Goal: Transaction & Acquisition: Purchase product/service

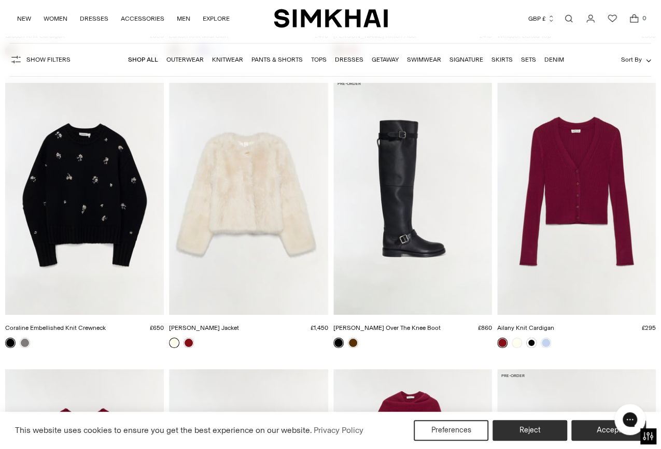
scroll to position [1846, 0]
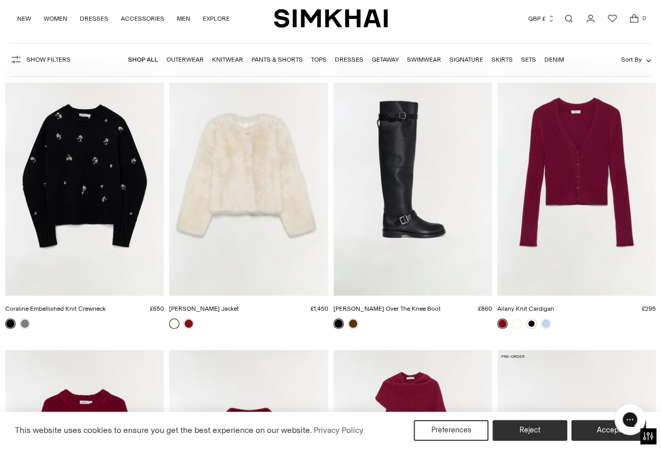
click at [0, 0] on img "Noah Leather Over The Knee Boot" at bounding box center [0, 0] width 0 height 0
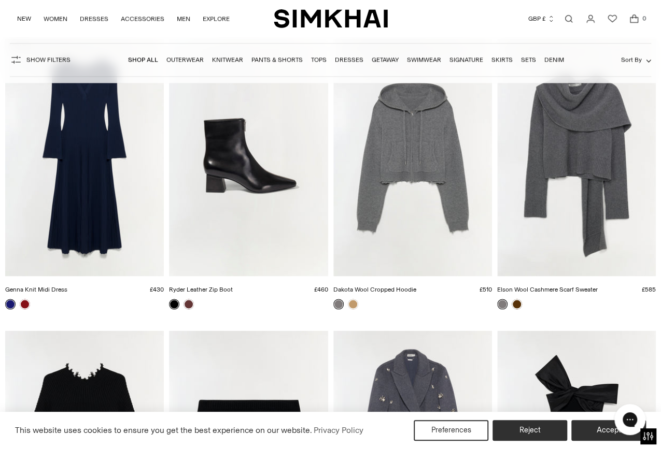
scroll to position [4978, 0]
